Goal: Task Accomplishment & Management: Use online tool/utility

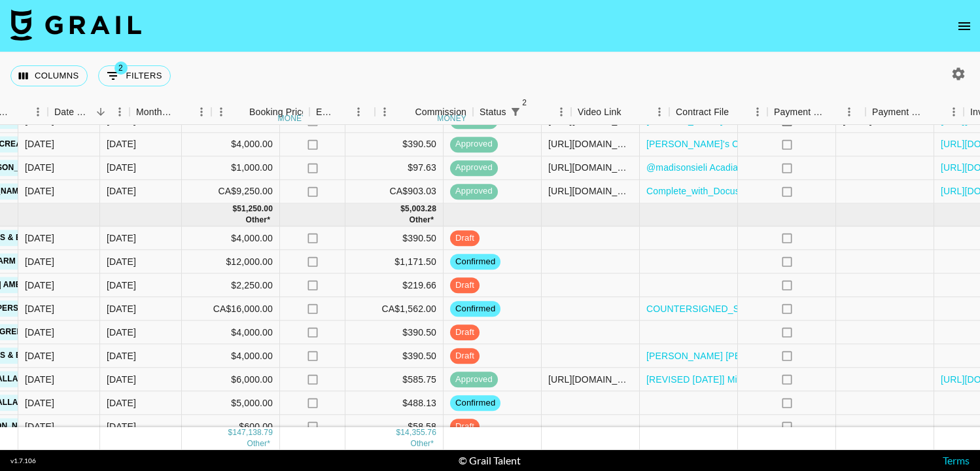
scroll to position [901, 816]
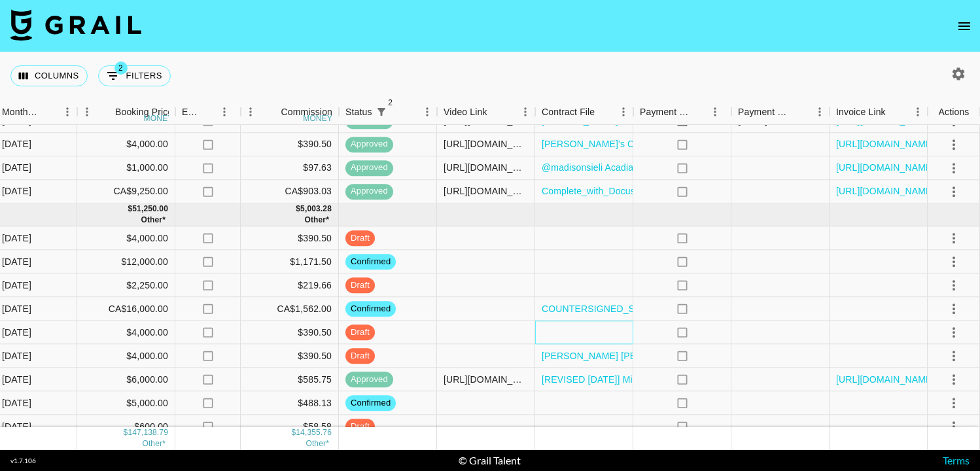
click at [565, 329] on div at bounding box center [584, 333] width 98 height 24
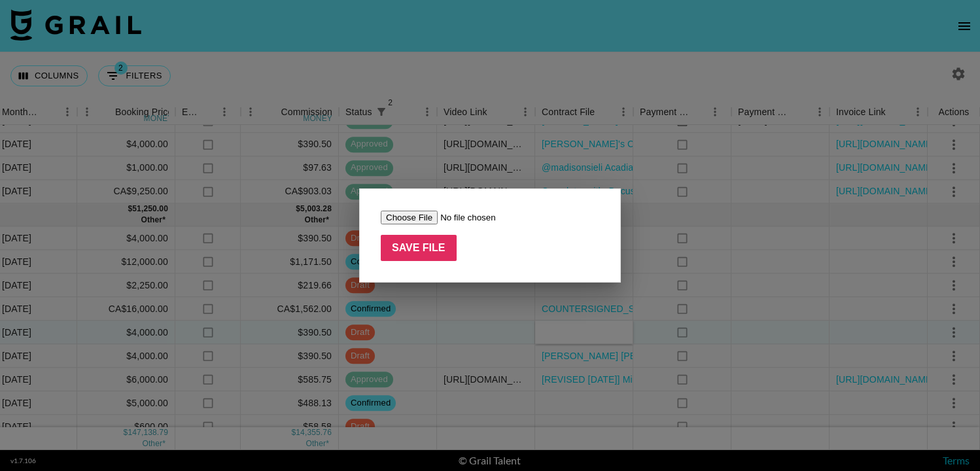
click at [417, 222] on input "file" at bounding box center [464, 218] width 166 height 14
type input "C:\fakepath\Screenshot [DATE] 1.11.55 PM.png"
click at [419, 253] on input "Save File" at bounding box center [419, 248] width 76 height 26
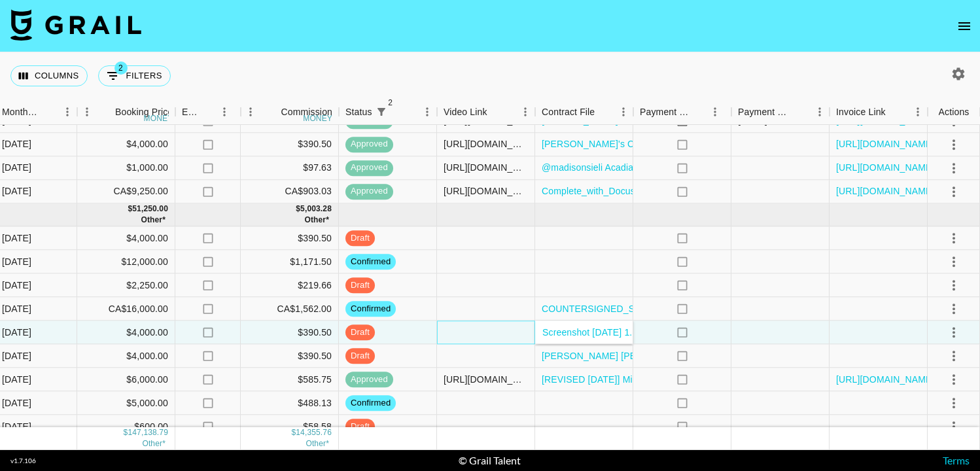
click at [459, 332] on div at bounding box center [486, 333] width 98 height 24
type input "[URL][DOMAIN_NAME]"
click at [957, 329] on icon "select merge strategy" at bounding box center [954, 333] width 16 height 16
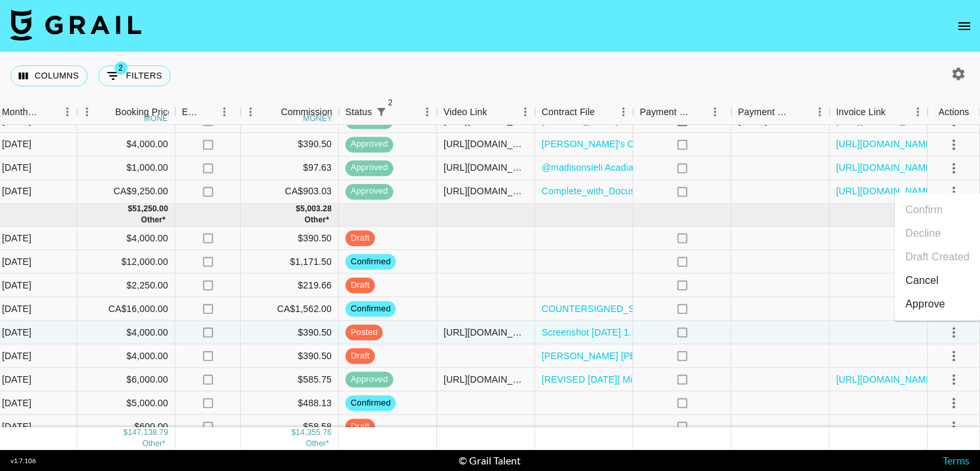
click at [946, 302] on li "Approve" at bounding box center [937, 305] width 85 height 24
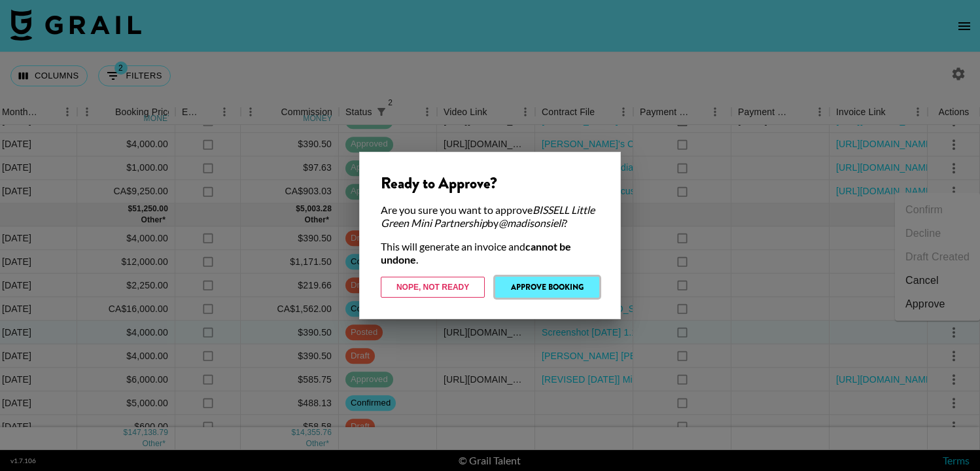
click at [560, 285] on button "Approve Booking" at bounding box center [547, 287] width 104 height 21
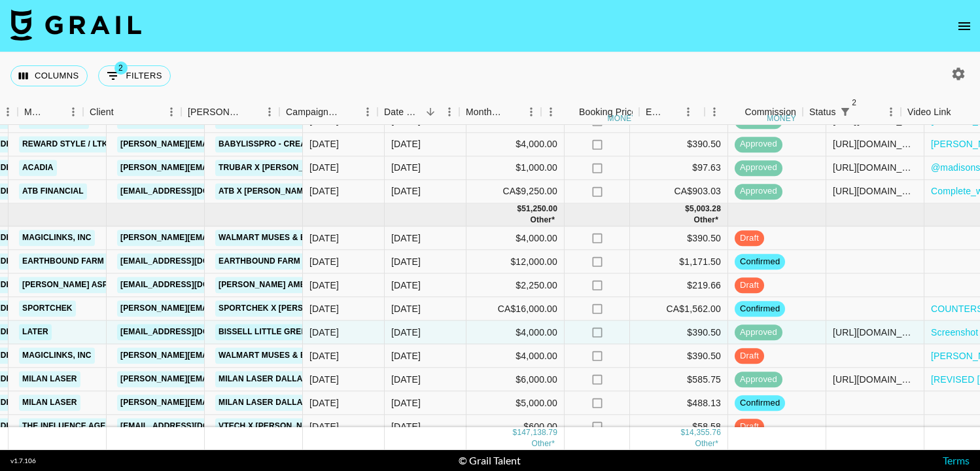
scroll to position [901, 608]
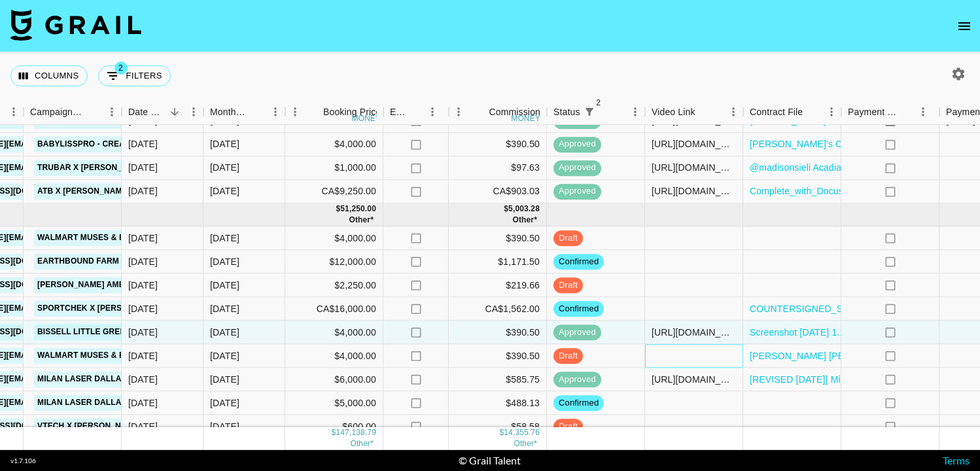
click at [685, 353] on div at bounding box center [694, 357] width 98 height 24
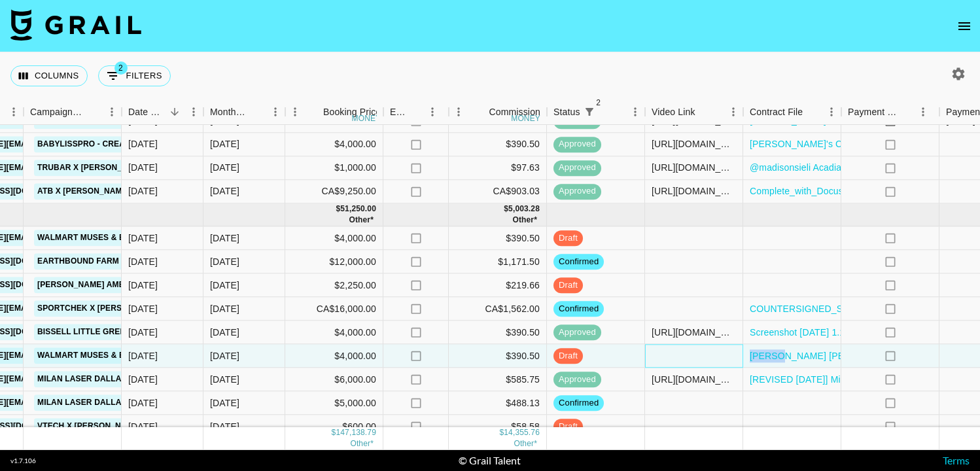
click at [685, 353] on div at bounding box center [694, 357] width 98 height 24
type input "[URL][DOMAIN_NAME]"
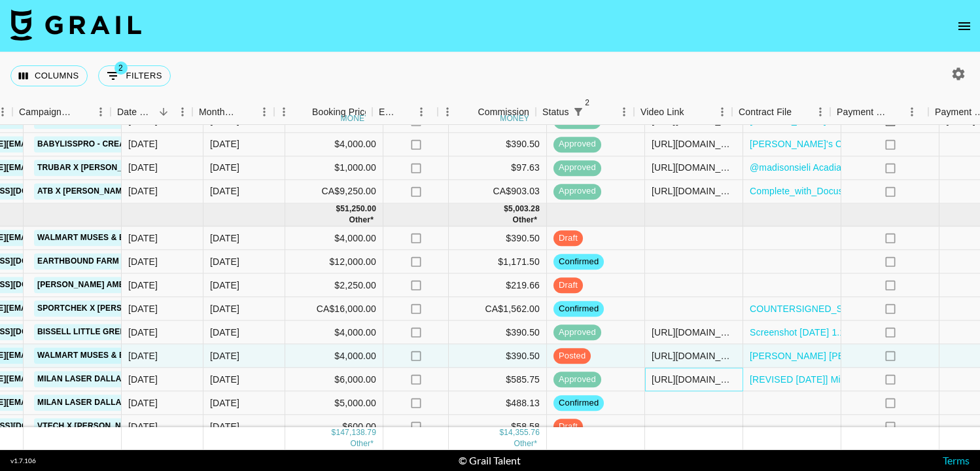
scroll to position [901, 816]
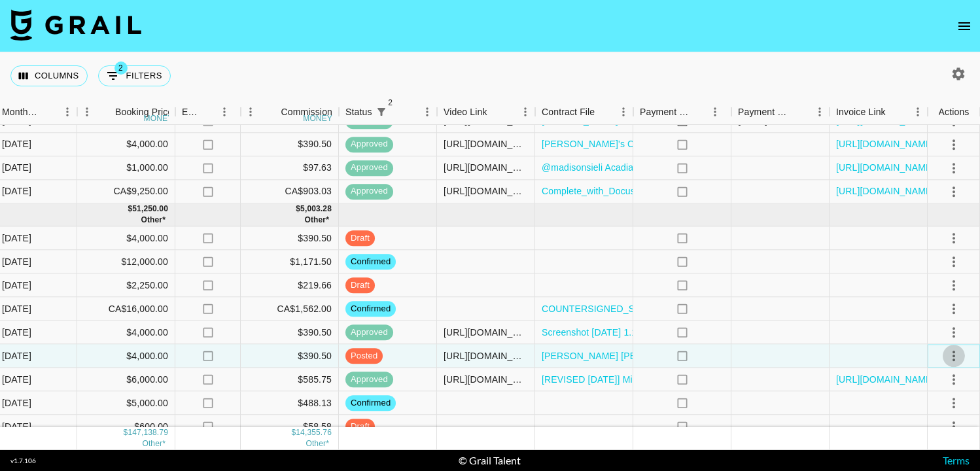
click at [961, 352] on button "select merge strategy" at bounding box center [954, 356] width 22 height 22
click at [938, 325] on div "Approve" at bounding box center [926, 328] width 40 height 16
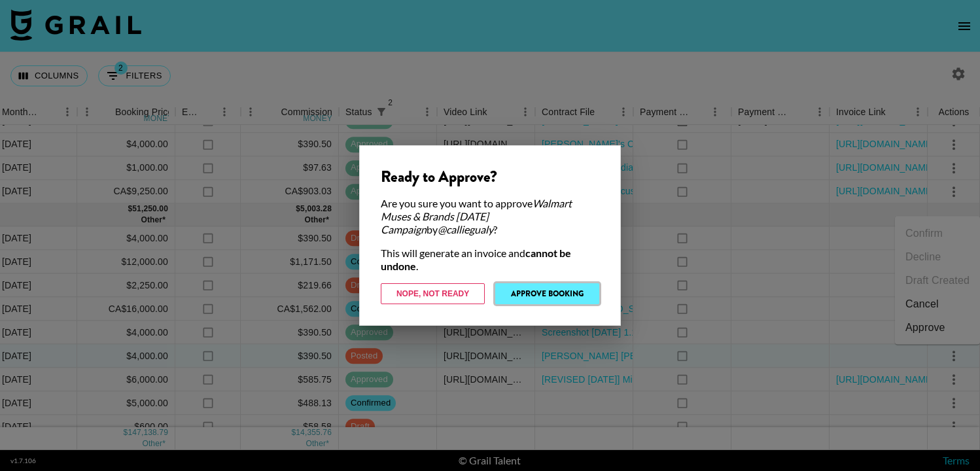
click at [577, 289] on button "Approve Booking" at bounding box center [547, 293] width 104 height 21
